Goal: Task Accomplishment & Management: Manage account settings

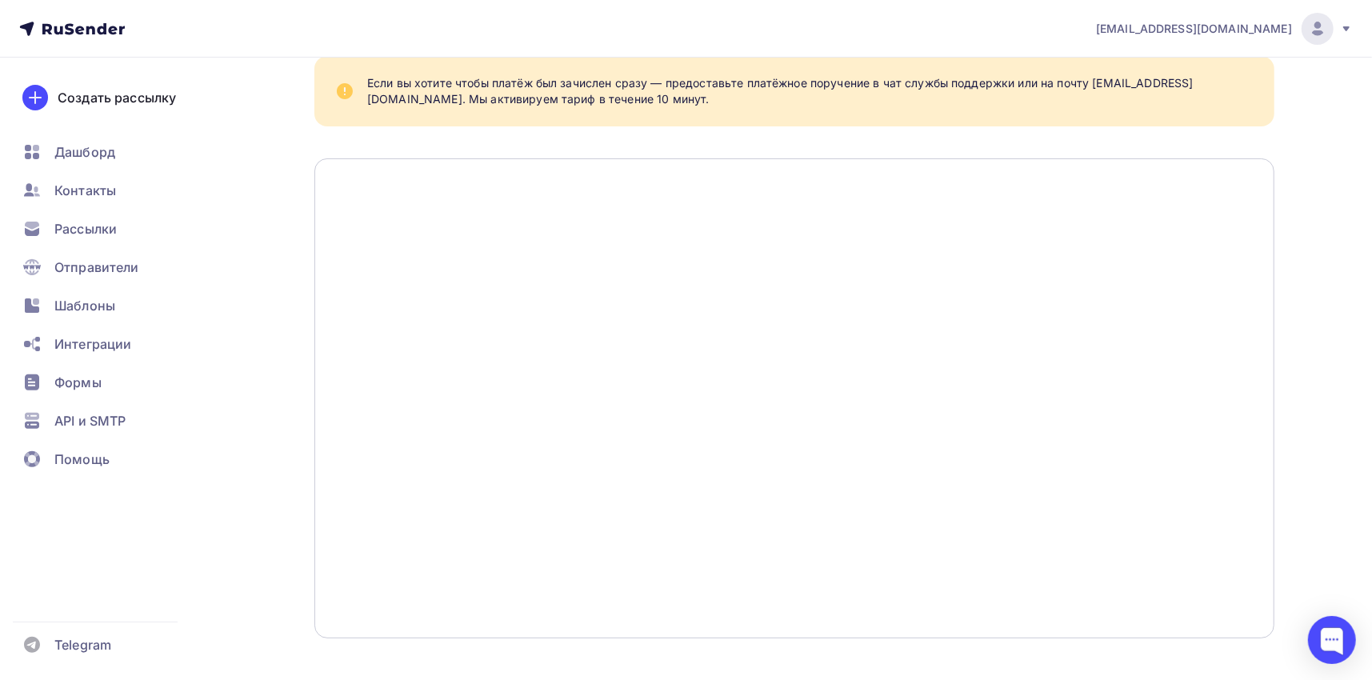
scroll to position [210, 0]
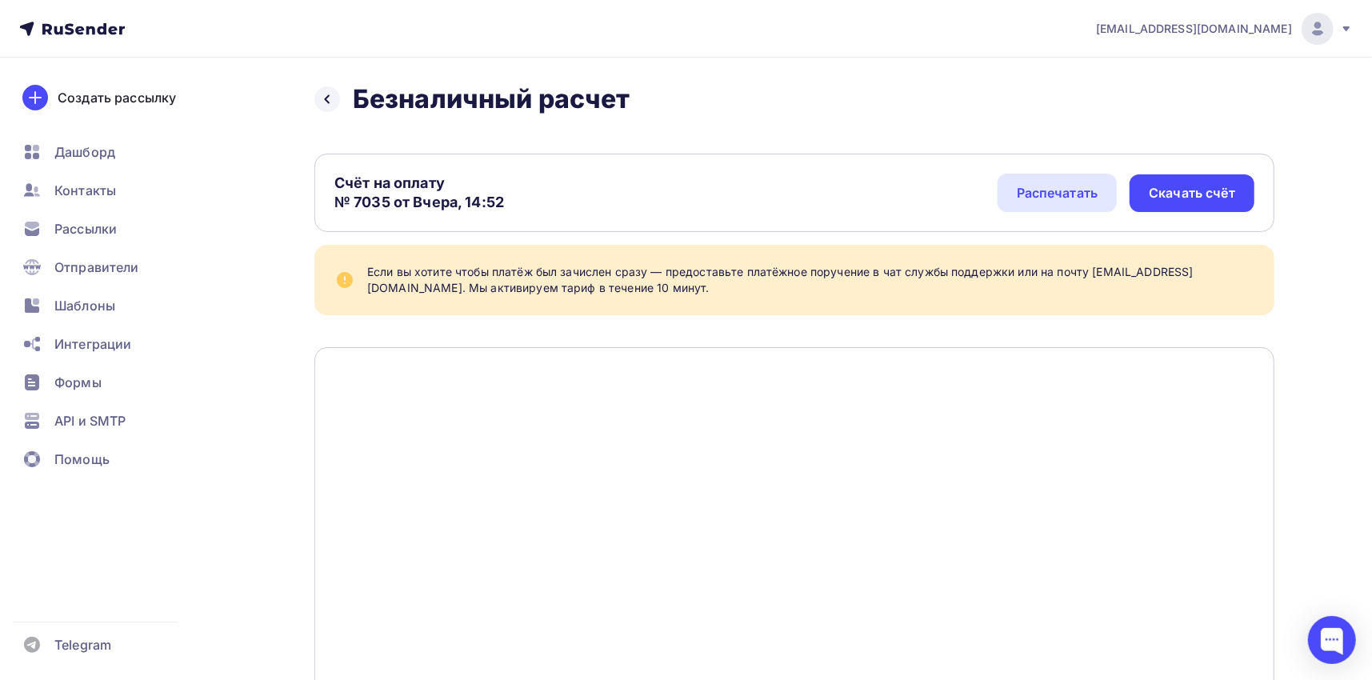
click at [1267, 22] on span "[EMAIL_ADDRESS][DOMAIN_NAME]" at bounding box center [1194, 29] width 196 height 16
click at [1193, 62] on link "Аккаунт" at bounding box center [1209, 70] width 269 height 32
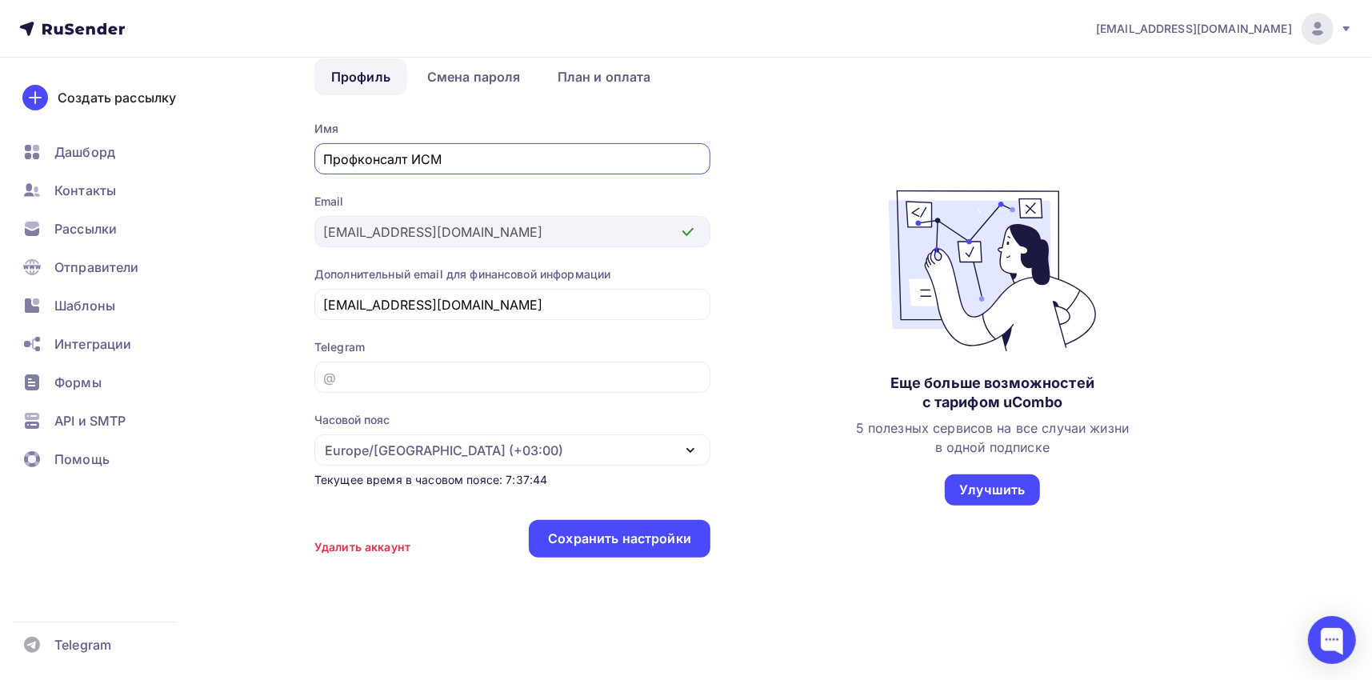
scroll to position [90, 0]
click at [597, 65] on link "План и оплата" at bounding box center [604, 75] width 127 height 37
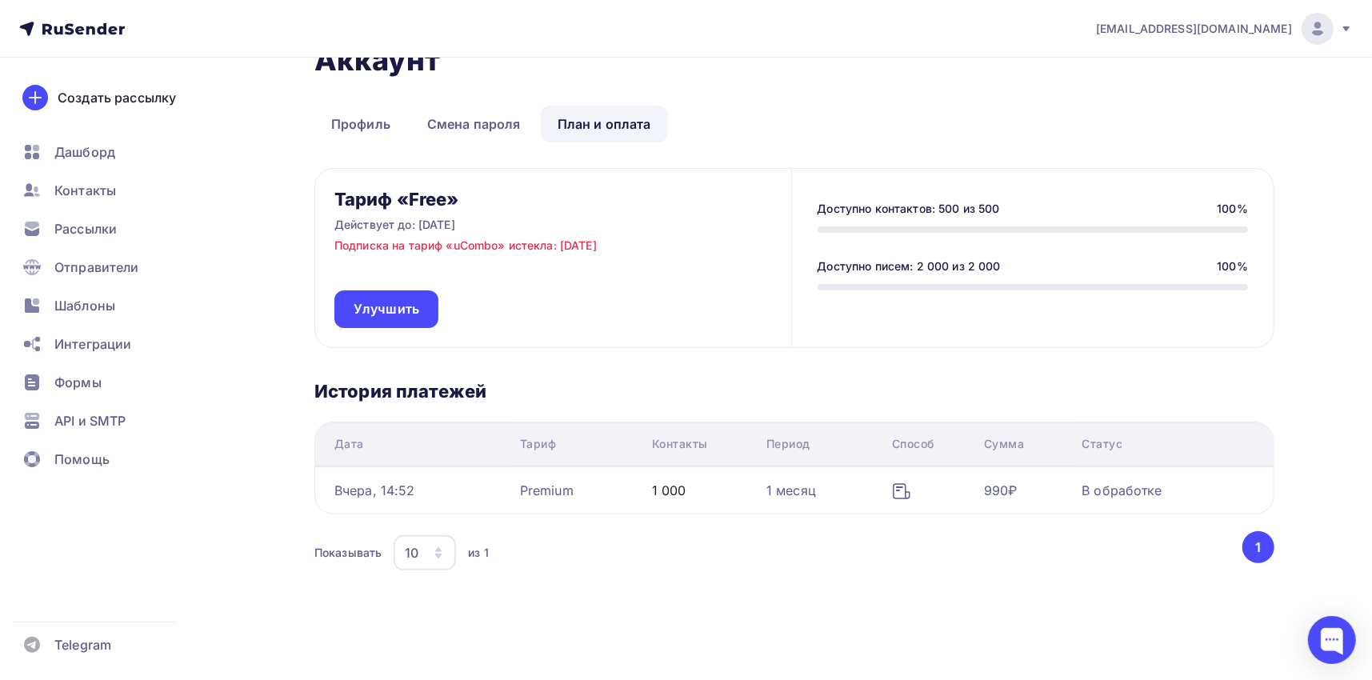
scroll to position [53, 0]
